Goal: Transaction & Acquisition: Book appointment/travel/reservation

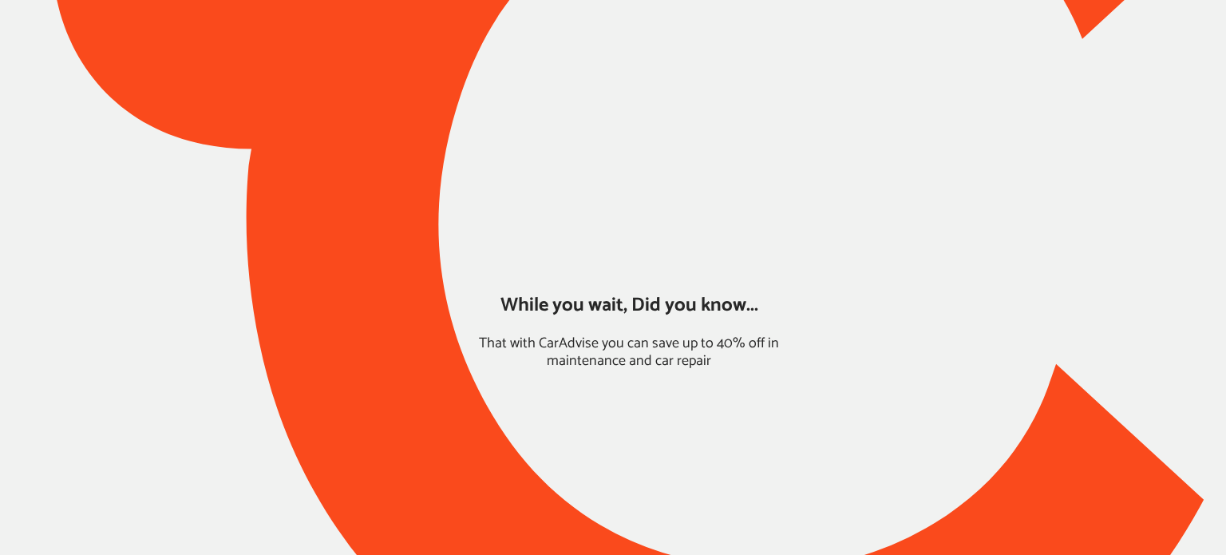
type input "*****"
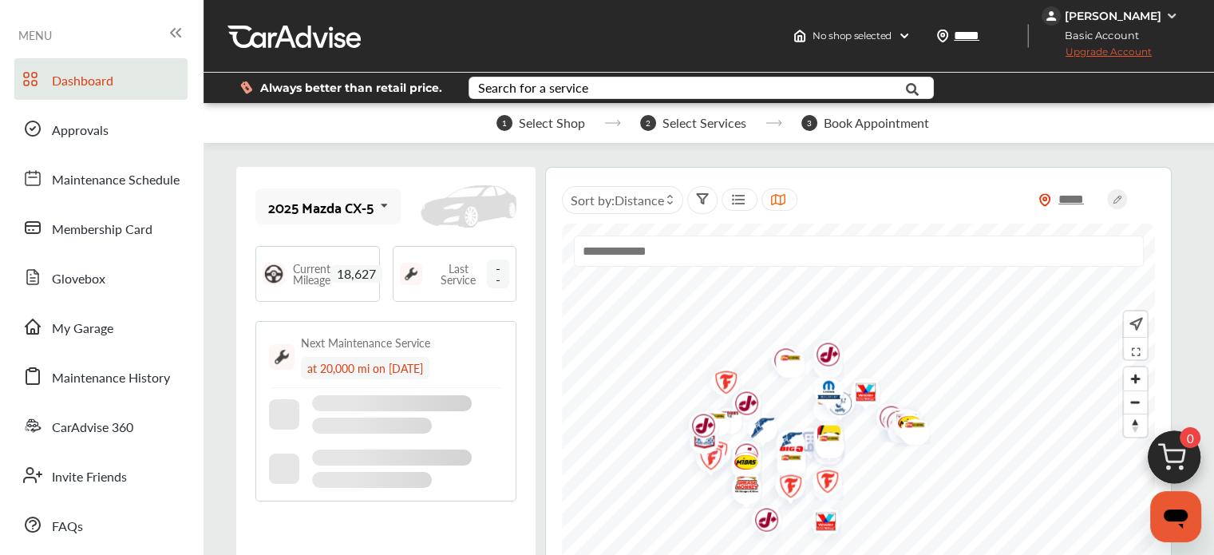
click at [1169, 456] on img at bounding box center [1174, 461] width 77 height 77
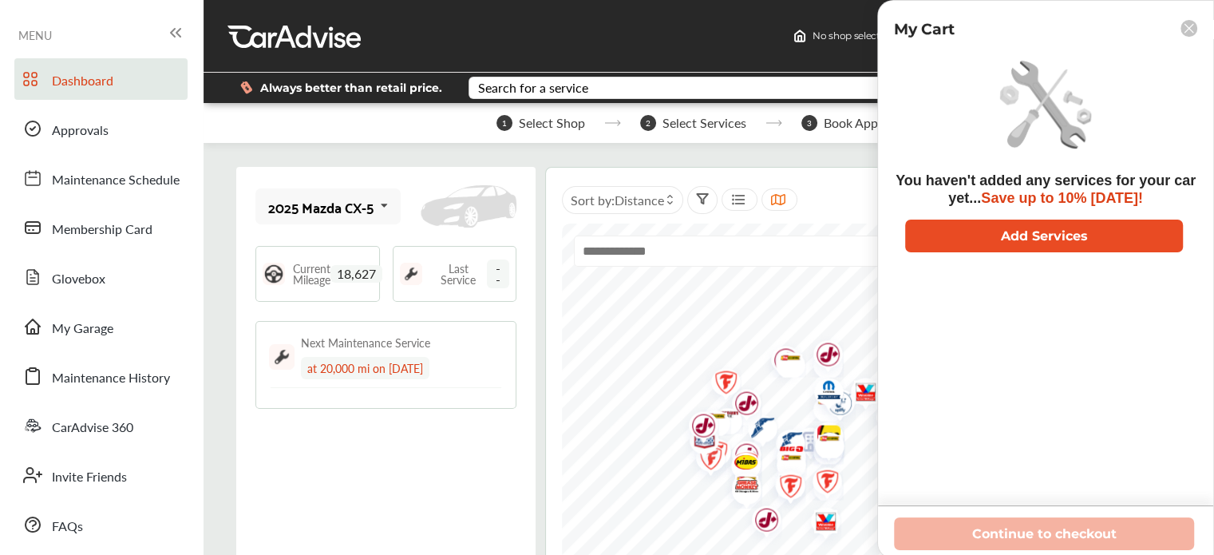
click at [962, 230] on button "Add Services" at bounding box center [1044, 235] width 278 height 33
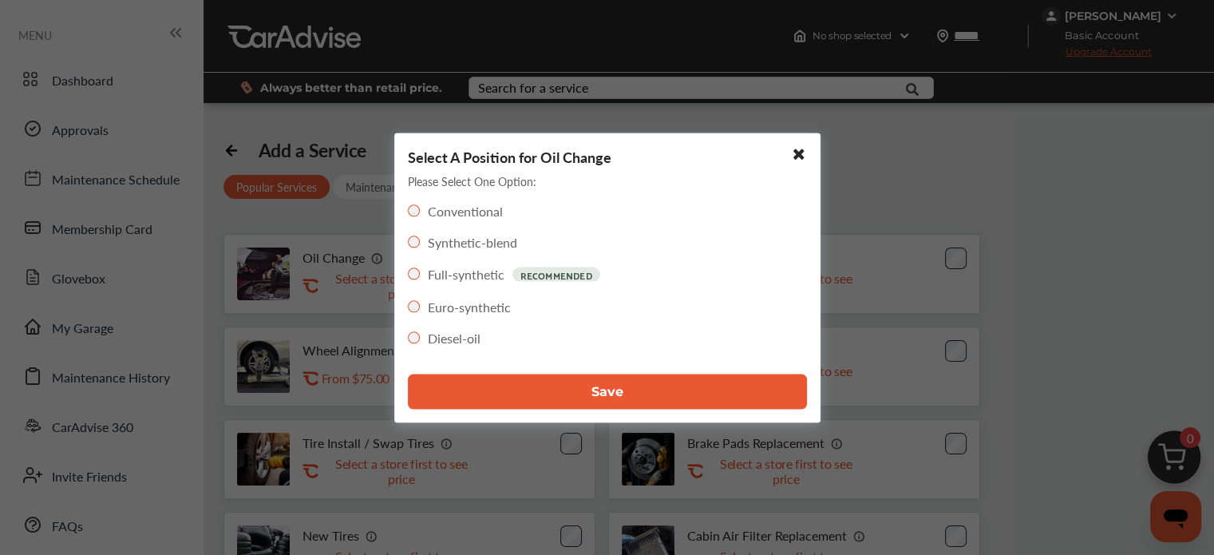
click at [555, 398] on button "Save" at bounding box center [607, 390] width 399 height 35
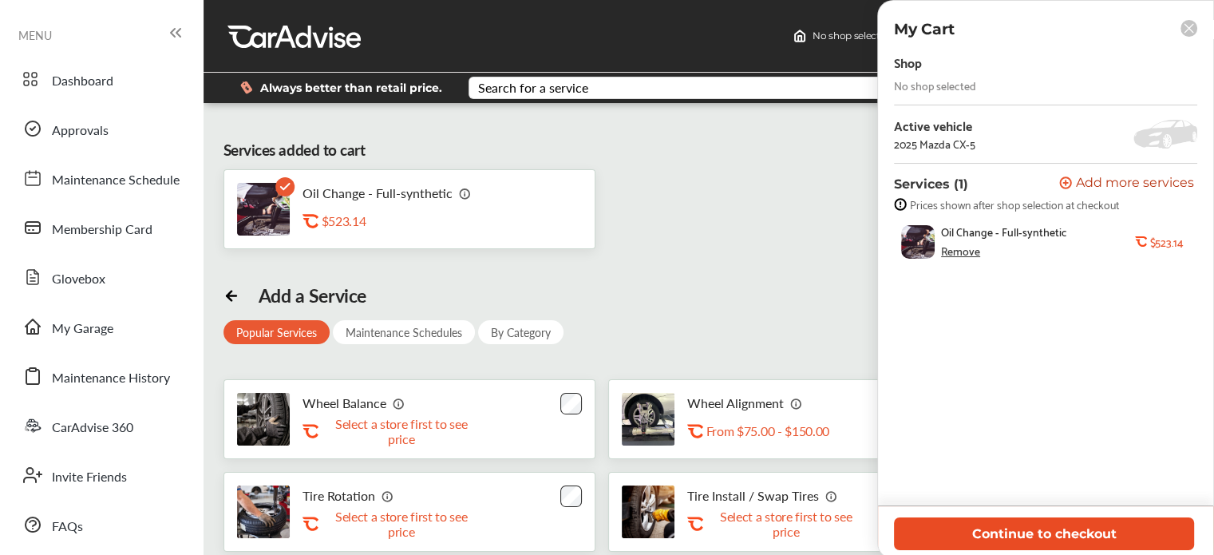
click at [1001, 538] on button "Continue to checkout" at bounding box center [1044, 533] width 300 height 33
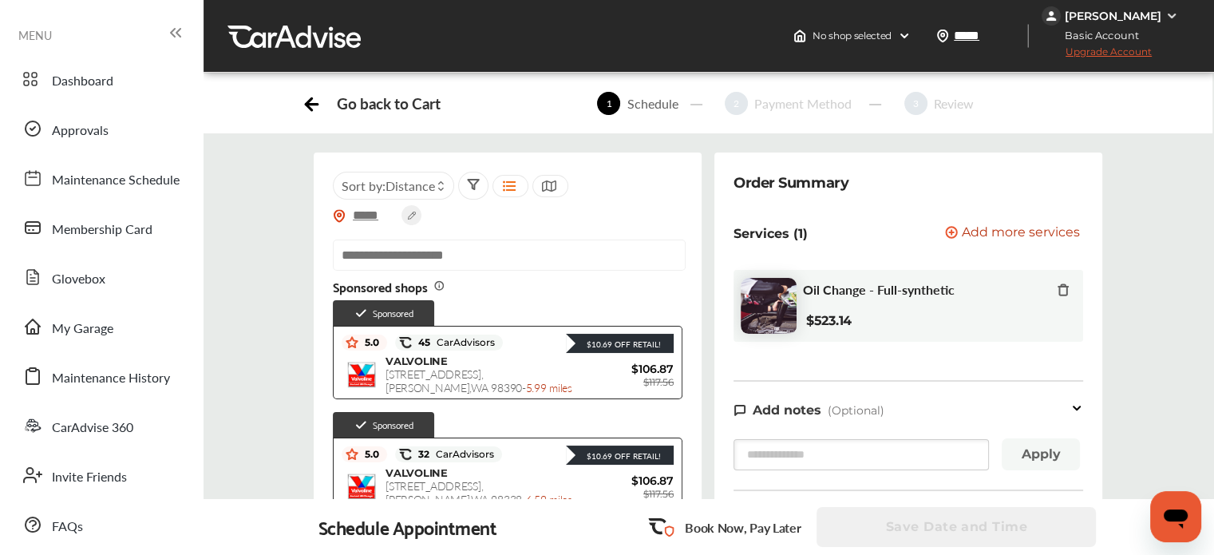
click at [412, 275] on div at bounding box center [508, 261] width 350 height 44
click at [396, 259] on input "text" at bounding box center [509, 254] width 353 height 31
paste input "**********"
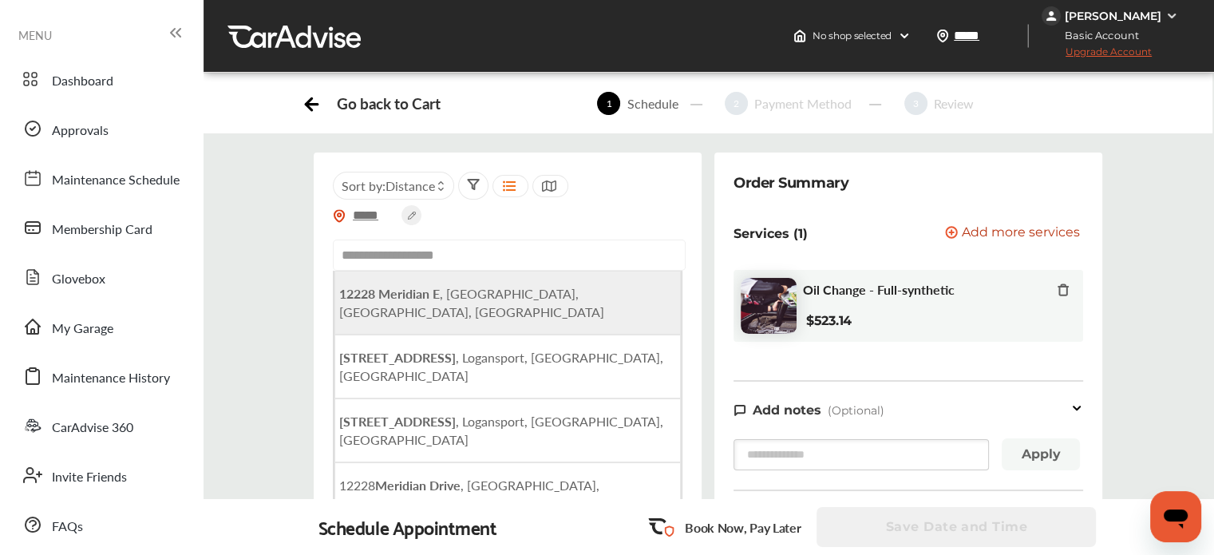
click at [405, 293] on b "12228 Meridian E" at bounding box center [389, 293] width 101 height 18
type input "**********"
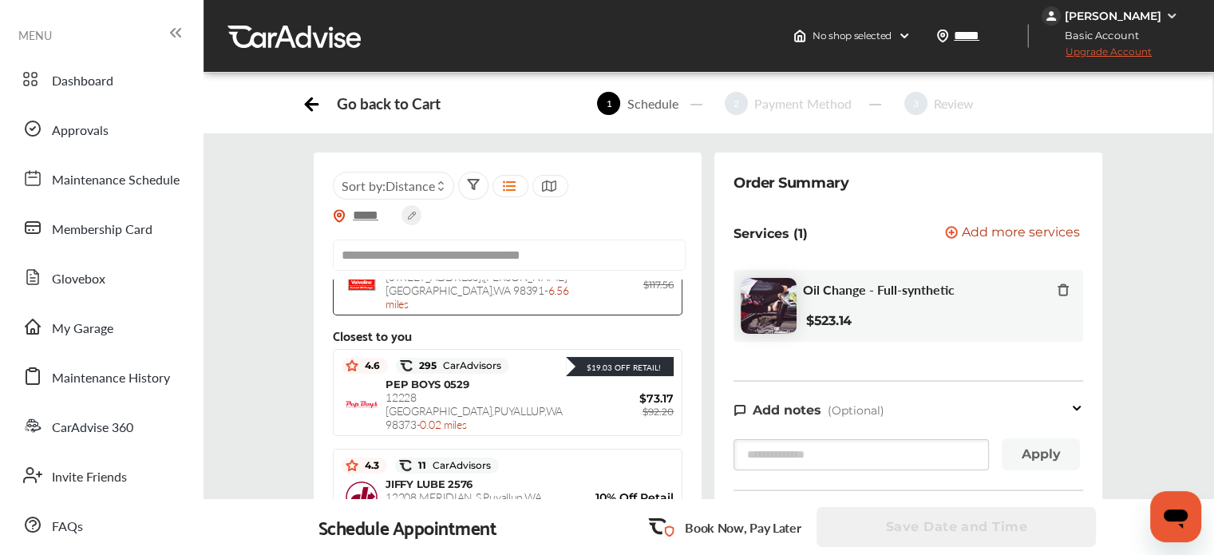
scroll to position [327, 0]
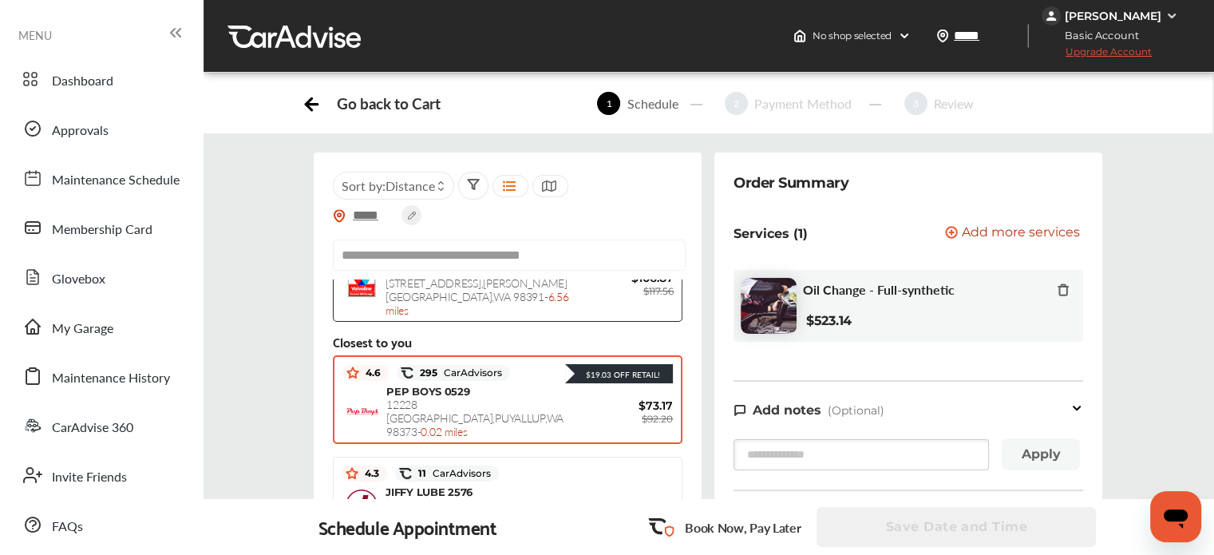
click at [485, 396] on span "[GEOGRAPHIC_DATA] , [GEOGRAPHIC_DATA] , [GEOGRAPHIC_DATA] 98373 - 0.02 miles" at bounding box center [474, 417] width 177 height 43
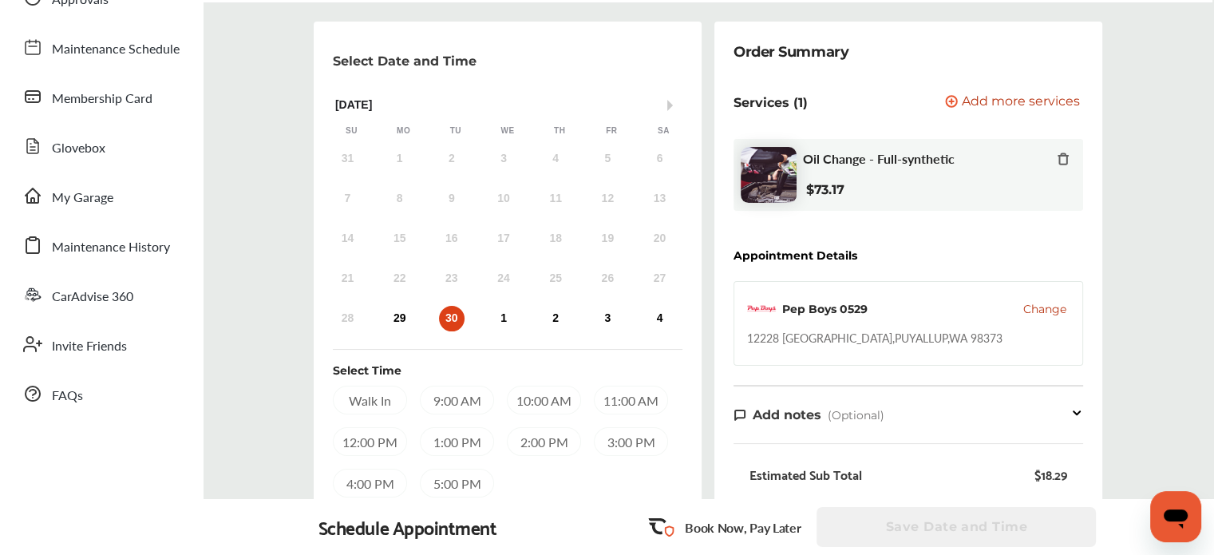
scroll to position [79, 0]
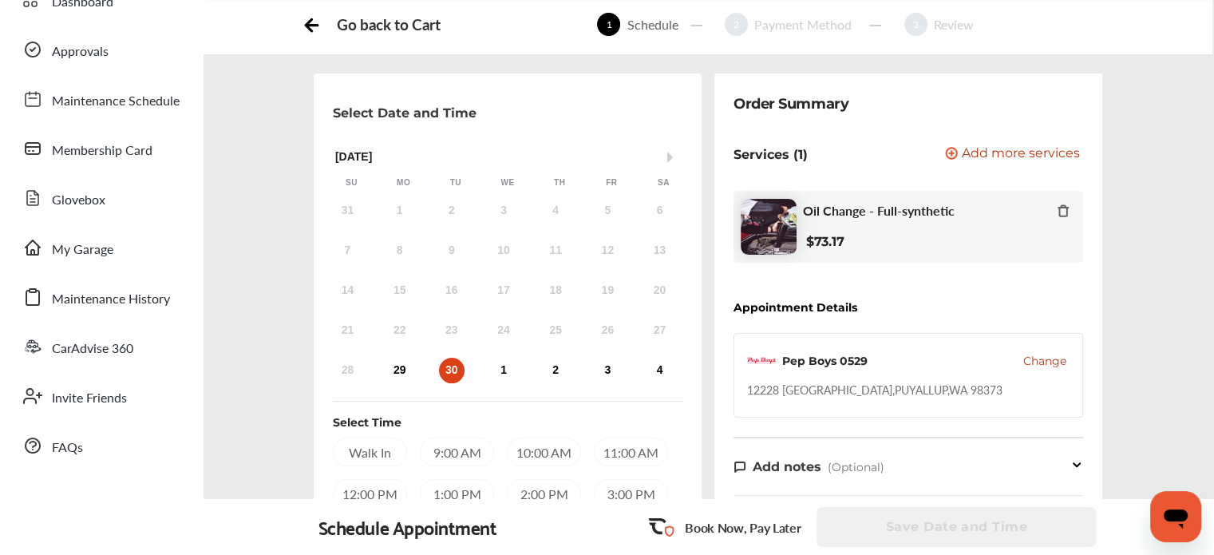
click at [670, 164] on div "[DATE] Su Mo Tu We Th Fr Sa" at bounding box center [508, 165] width 364 height 51
click at [670, 159] on button "Next Month" at bounding box center [672, 157] width 11 height 11
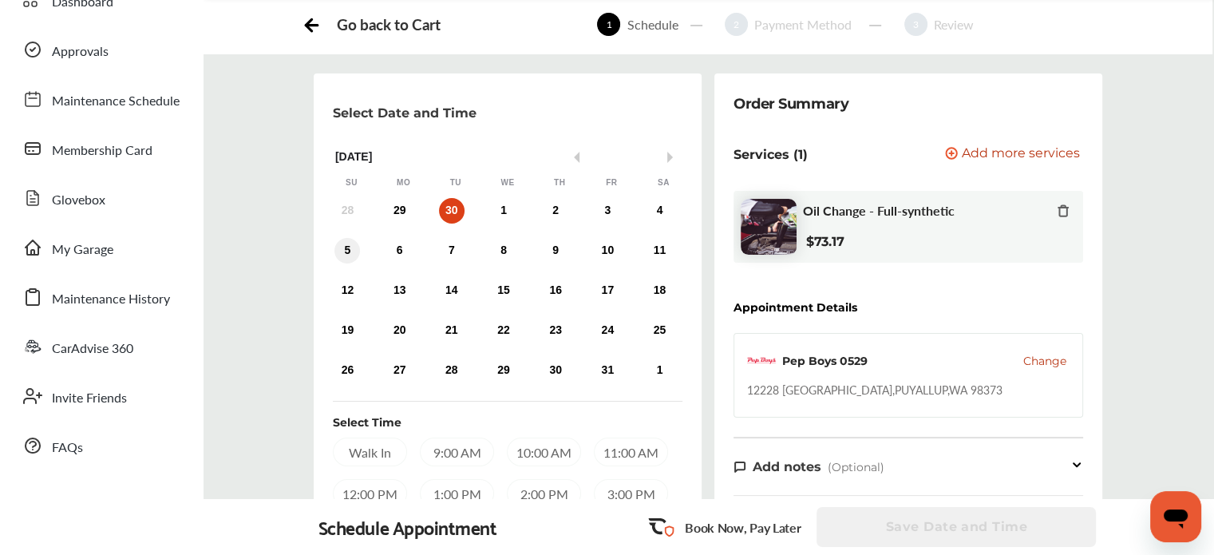
click at [346, 245] on div "5" at bounding box center [347, 251] width 26 height 26
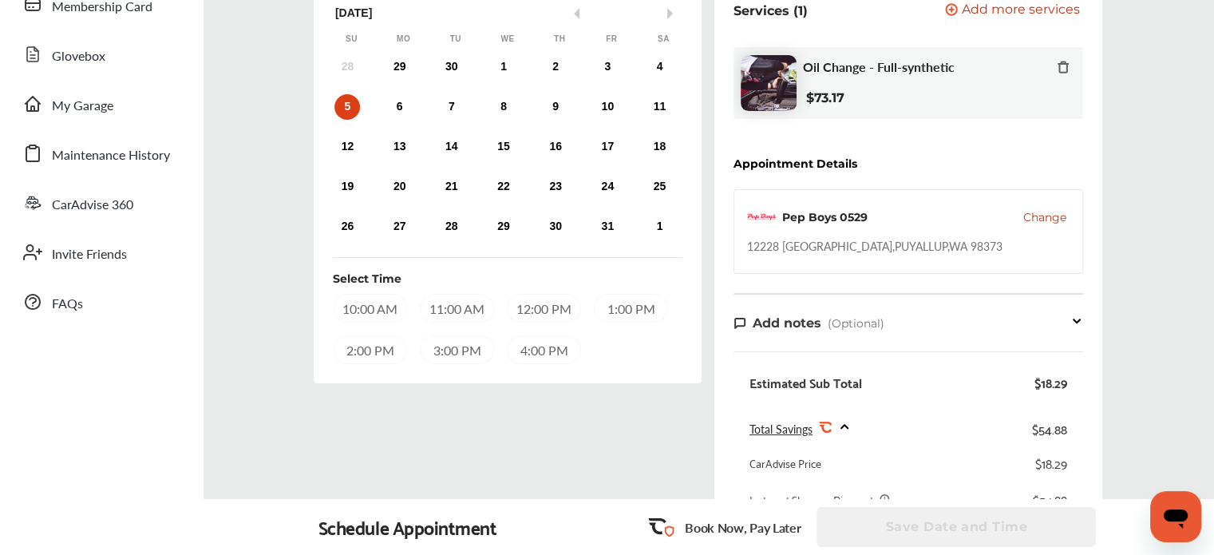
scroll to position [233, 0]
